Goal: Navigation & Orientation: Find specific page/section

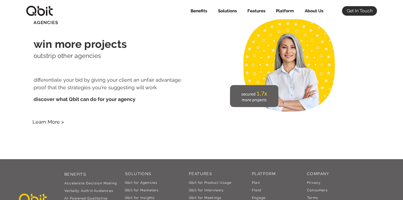
scroll to position [1024, 0]
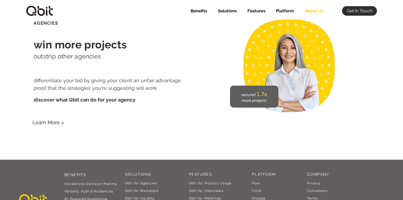
click at [316, 11] on p "About Us" at bounding box center [314, 11] width 24 height 10
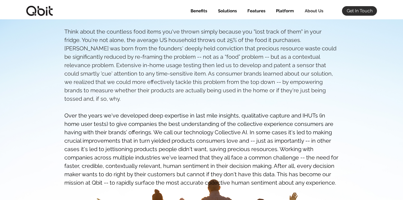
click at [47, 12] on img at bounding box center [39, 11] width 28 height 11
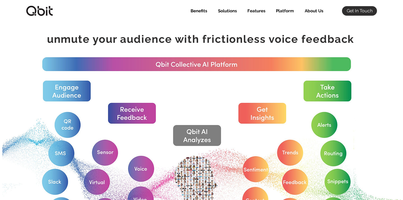
scroll to position [465, 0]
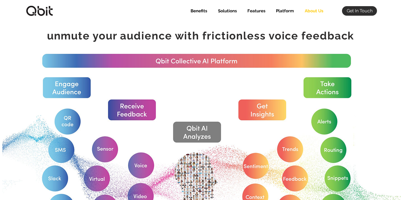
click at [314, 11] on p "About Us" at bounding box center [314, 11] width 24 height 10
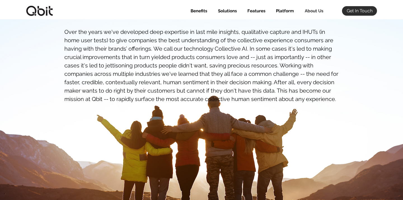
scroll to position [82, 0]
